Goal: Task Accomplishment & Management: Use online tool/utility

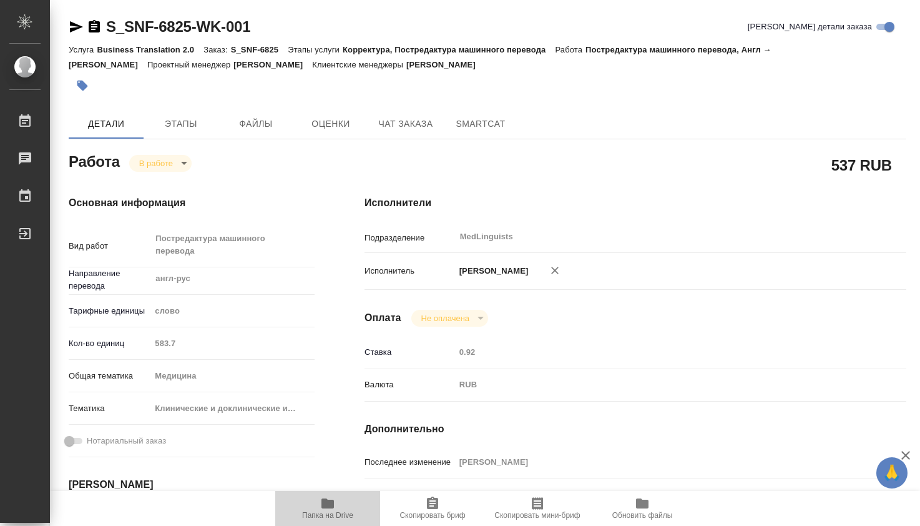
click at [328, 507] on icon "button" at bounding box center [327, 503] width 12 height 10
click at [185, 164] on body "🙏 .cls-1 fill:#fff; AWATERA Dmitrieva Olga Работы 0 Чаты График Выйти S_SNF-682…" at bounding box center [460, 263] width 920 height 526
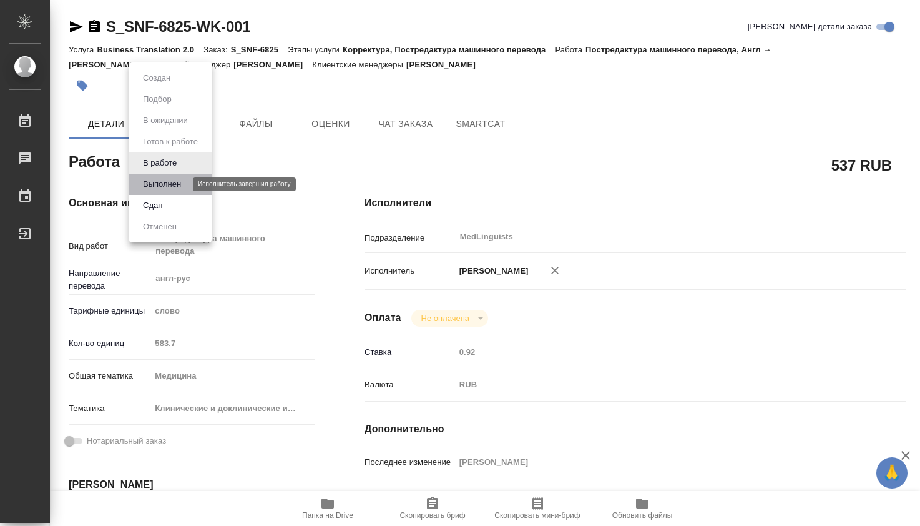
click at [163, 185] on button "Выполнен" at bounding box center [162, 184] width 46 height 14
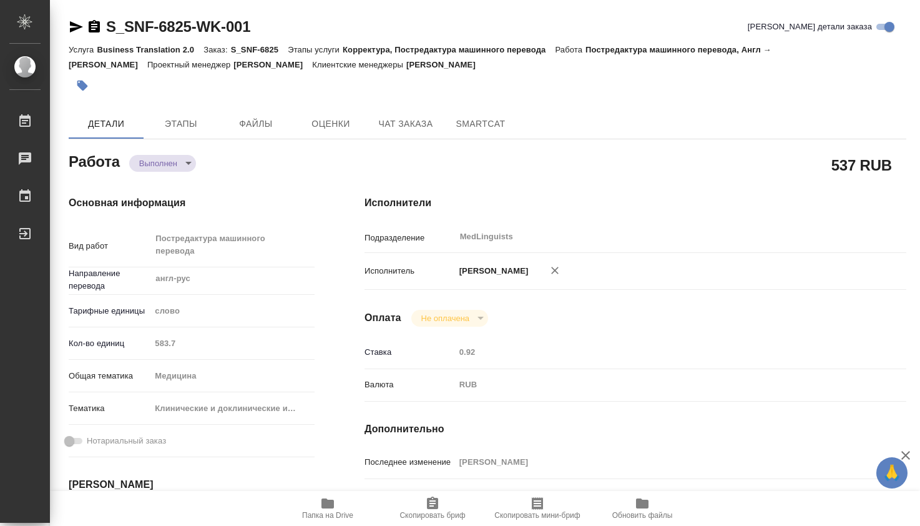
type textarea "x"
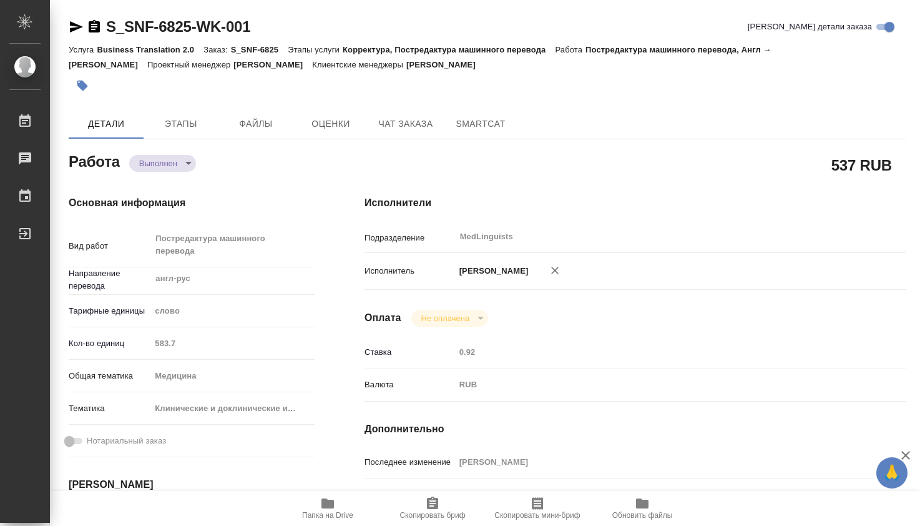
type textarea "x"
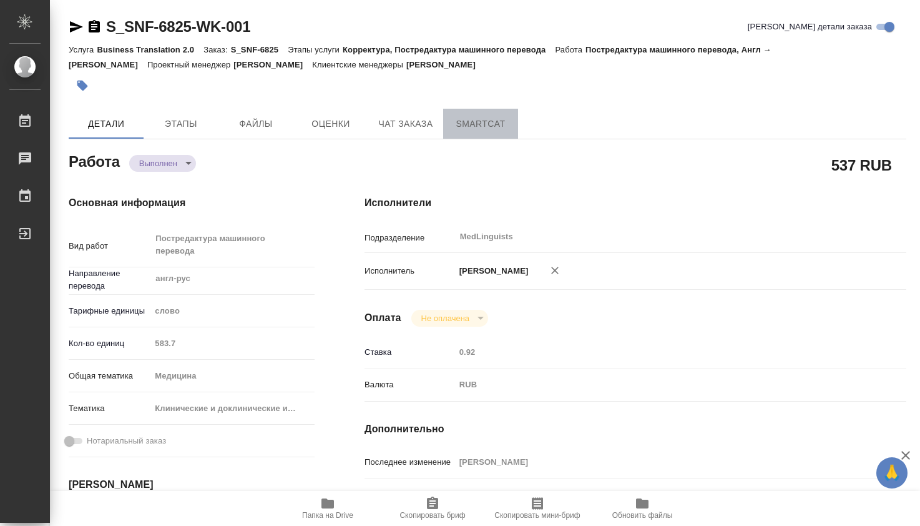
click at [476, 124] on span "SmartCat" at bounding box center [481, 124] width 60 height 16
type textarea "x"
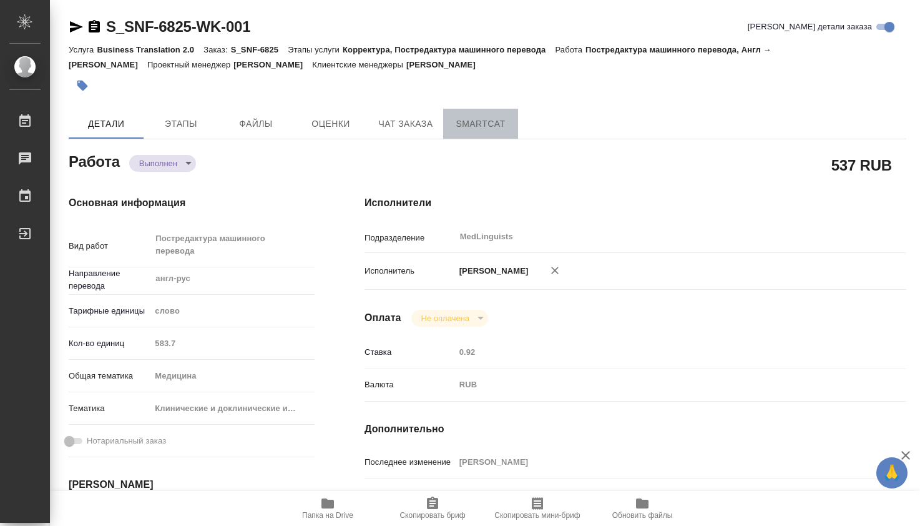
type textarea "x"
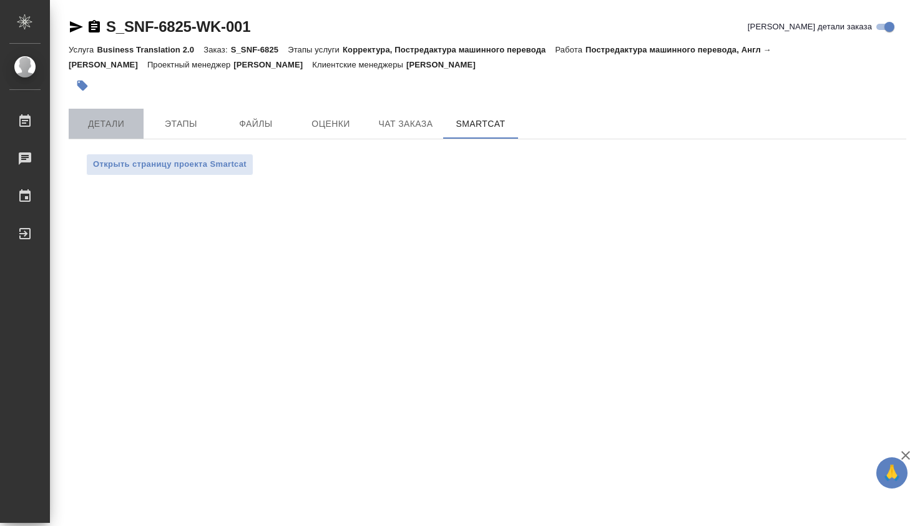
click at [97, 116] on span "Детали" at bounding box center [106, 124] width 60 height 16
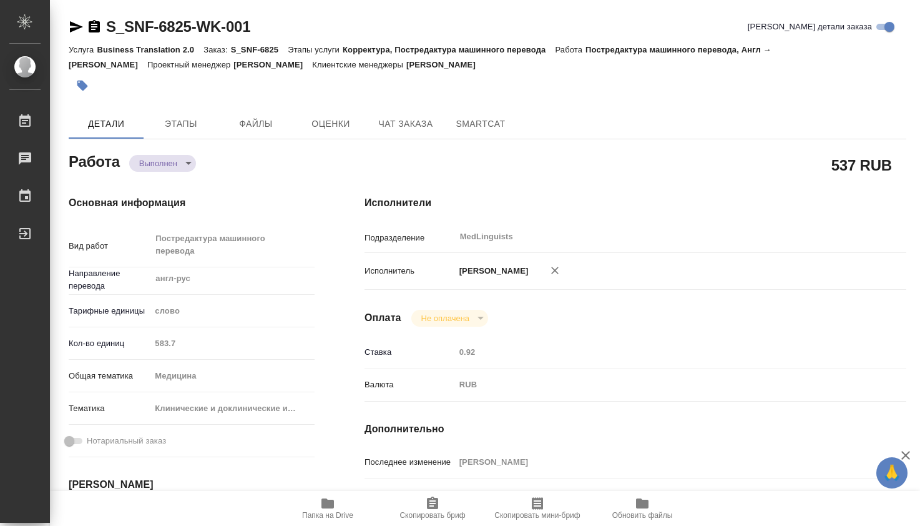
type textarea "x"
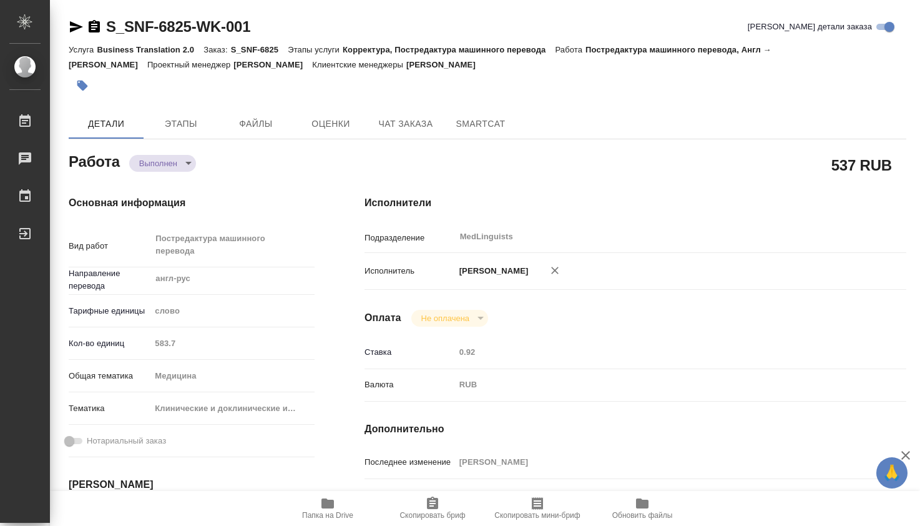
type textarea "x"
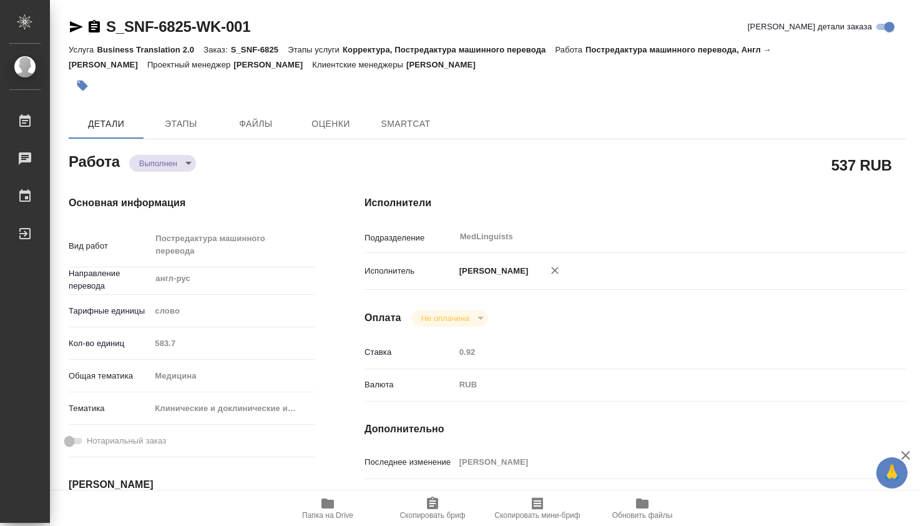
type textarea "x"
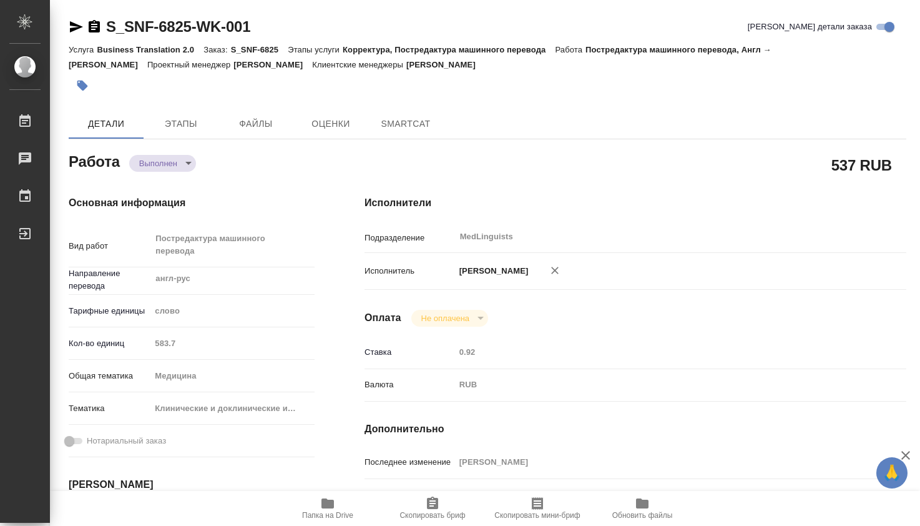
type textarea "x"
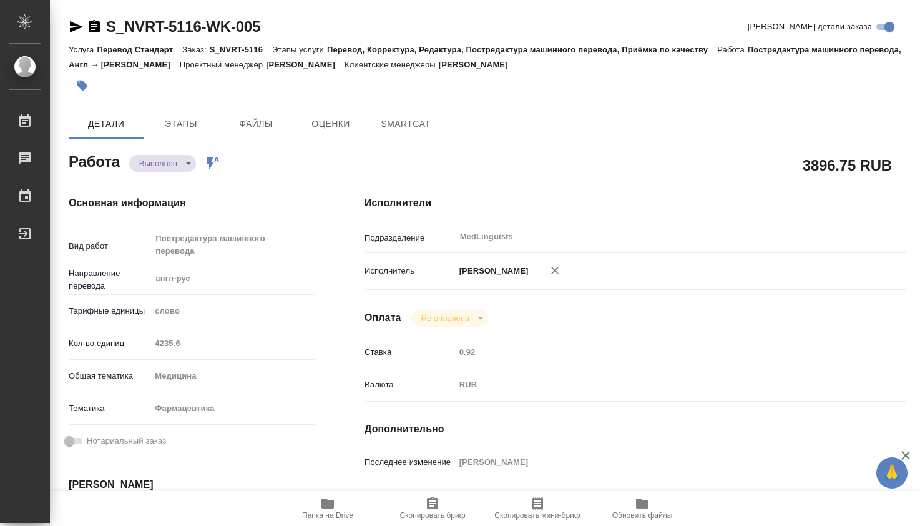
type textarea "x"
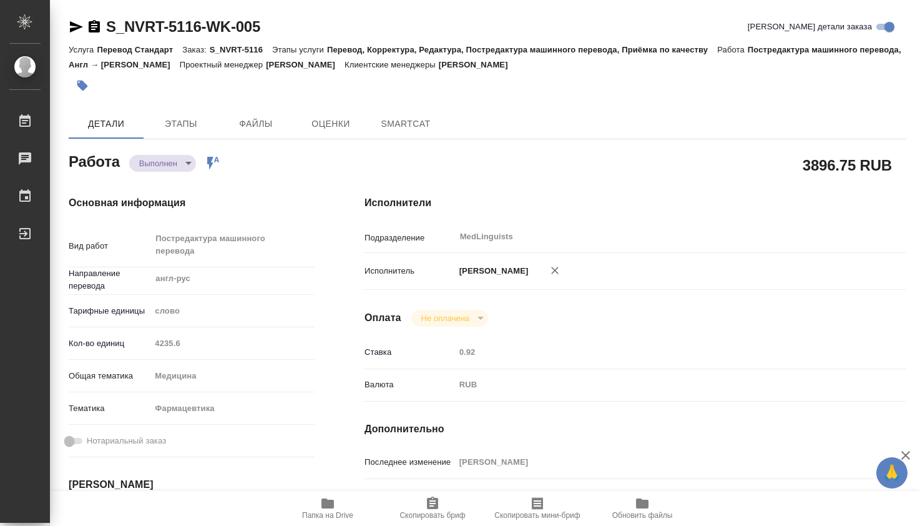
type textarea "x"
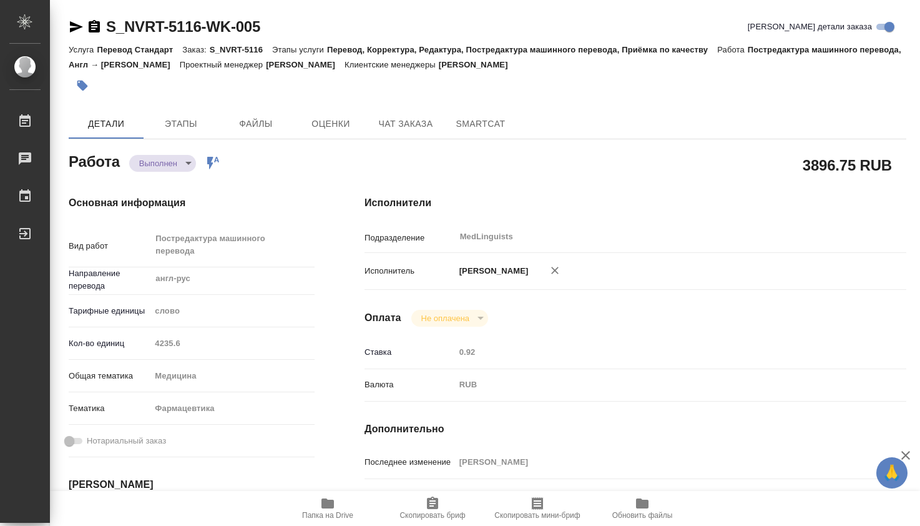
type textarea "x"
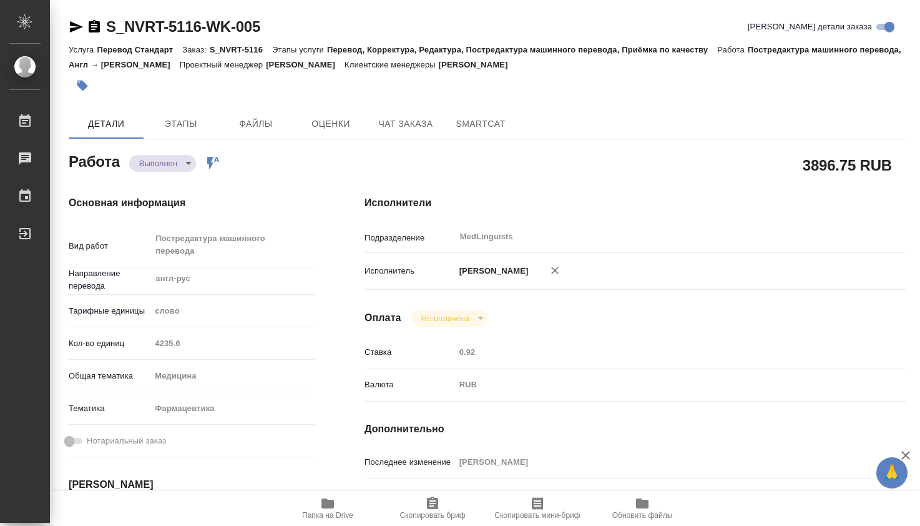
type textarea "x"
